Goal: Navigation & Orientation: Find specific page/section

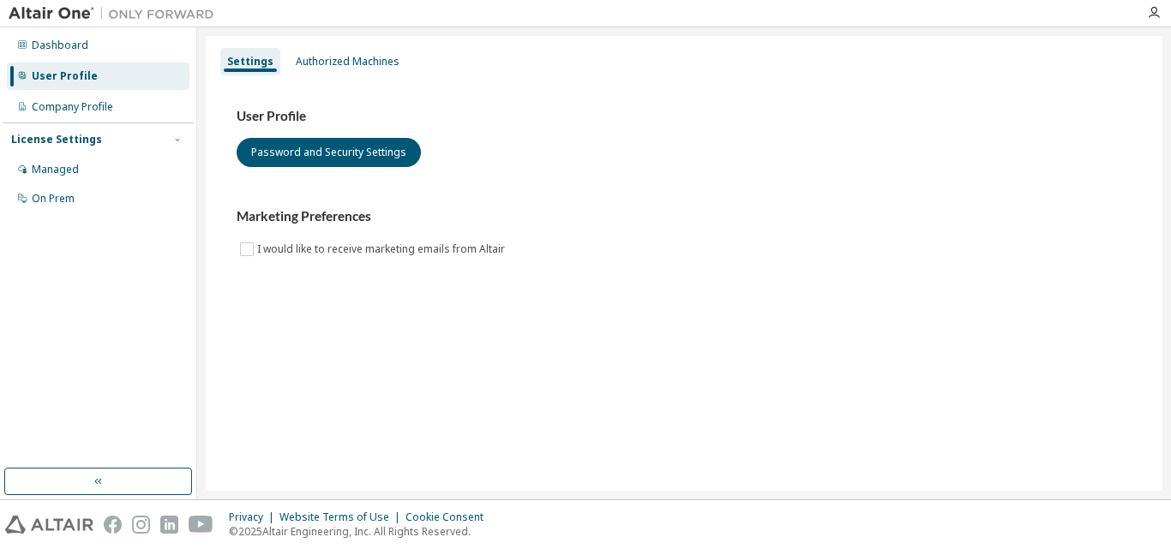
click at [595, 355] on div "Settings Authorized Machines User Profile Password and Security Settings Market…" at bounding box center [684, 263] width 957 height 455
click at [58, 47] on div "Dashboard" at bounding box center [60, 46] width 57 height 14
